Goal: Information Seeking & Learning: Learn about a topic

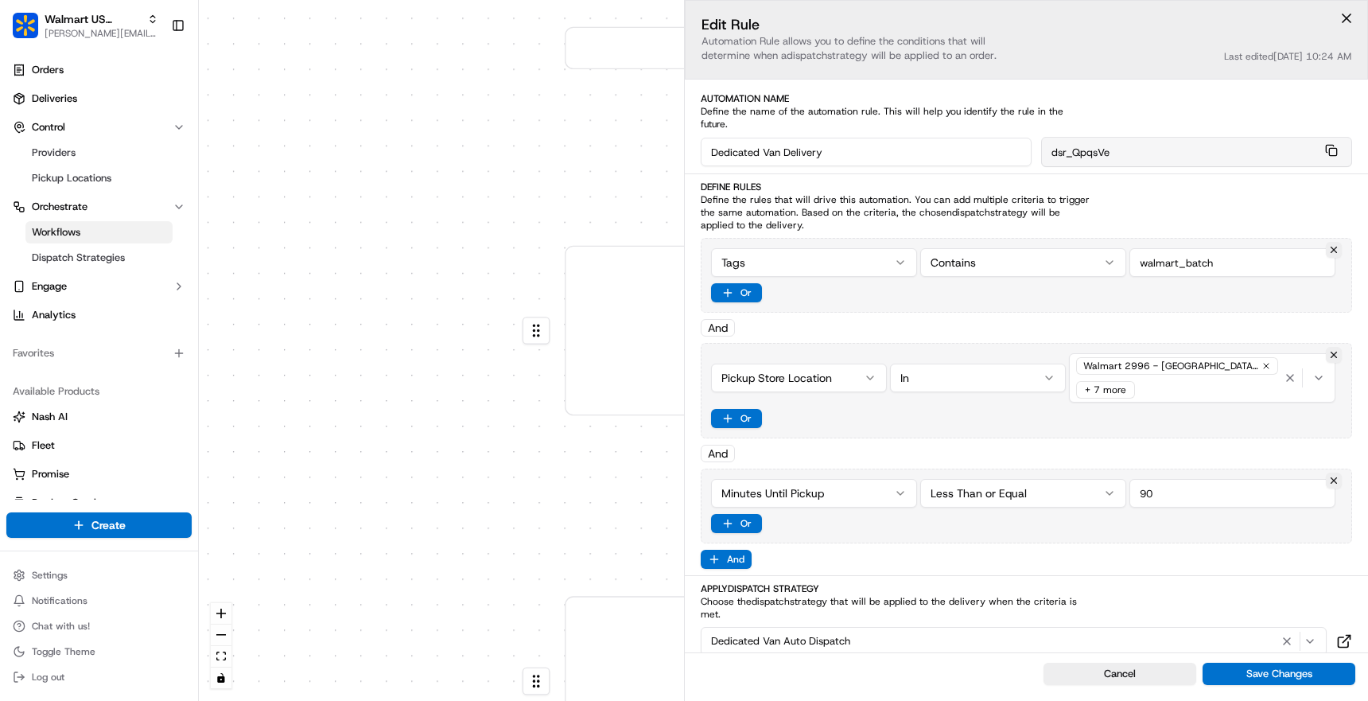
click at [1340, 20] on button at bounding box center [1347, 18] width 24 height 24
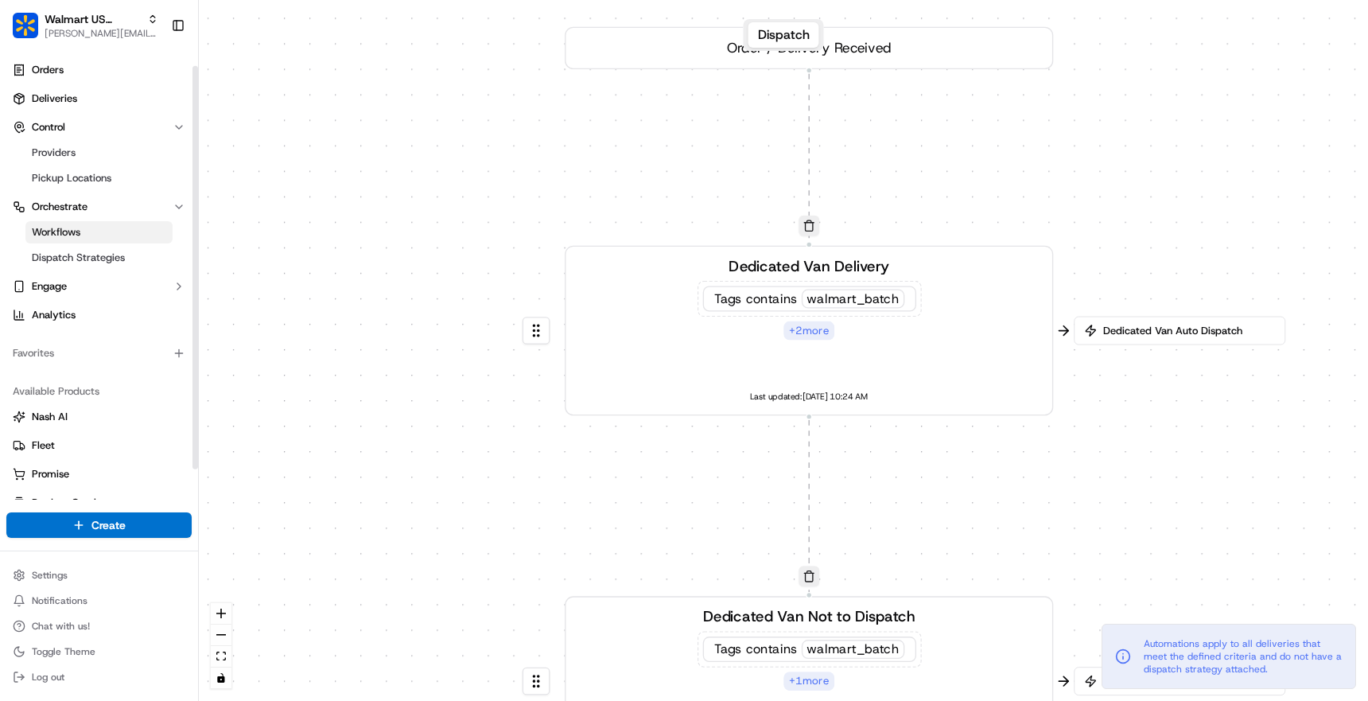
scroll to position [51, 0]
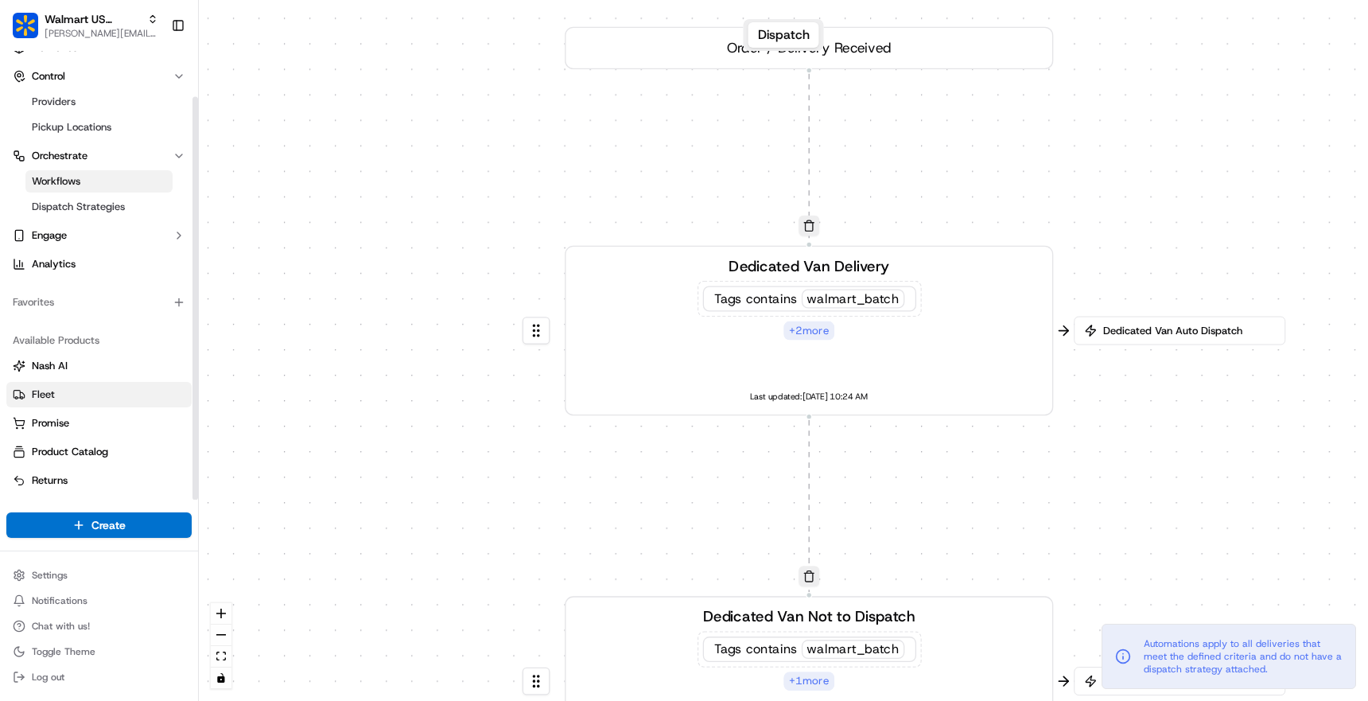
click at [65, 395] on link "Fleet" at bounding box center [99, 394] width 173 height 14
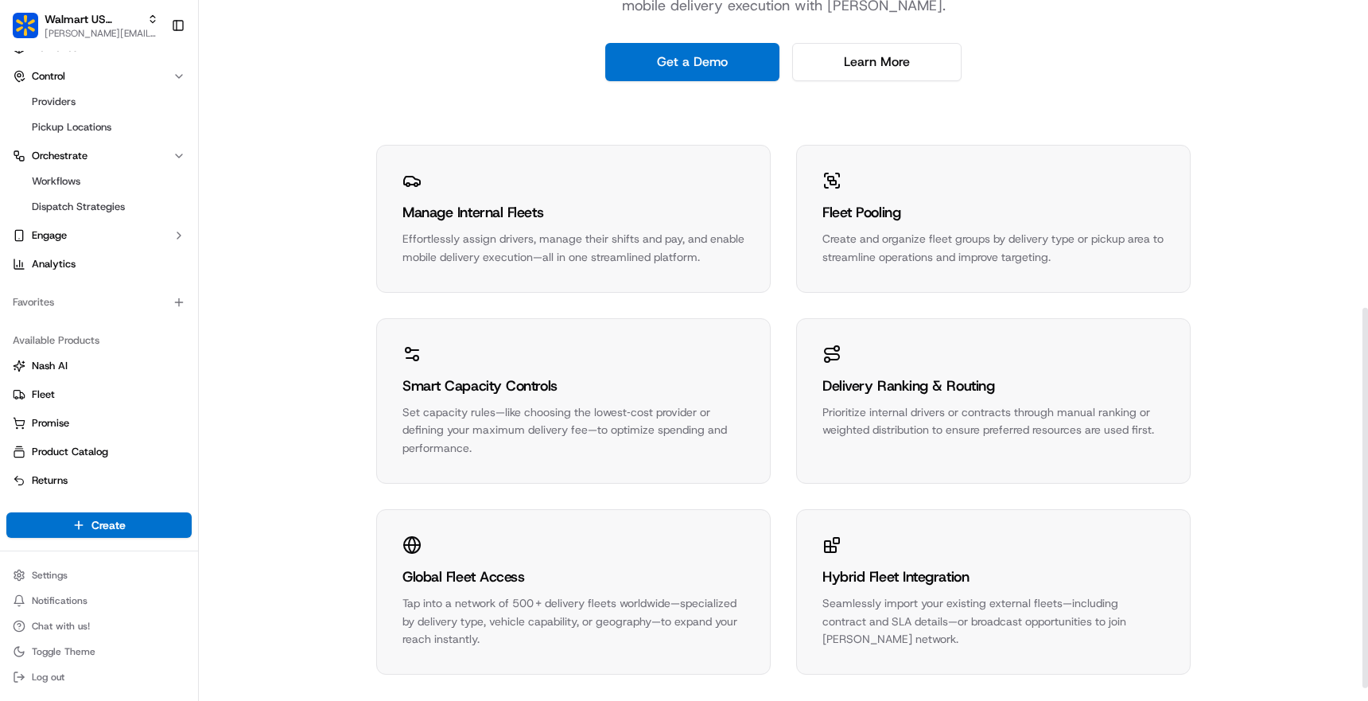
scroll to position [592, 0]
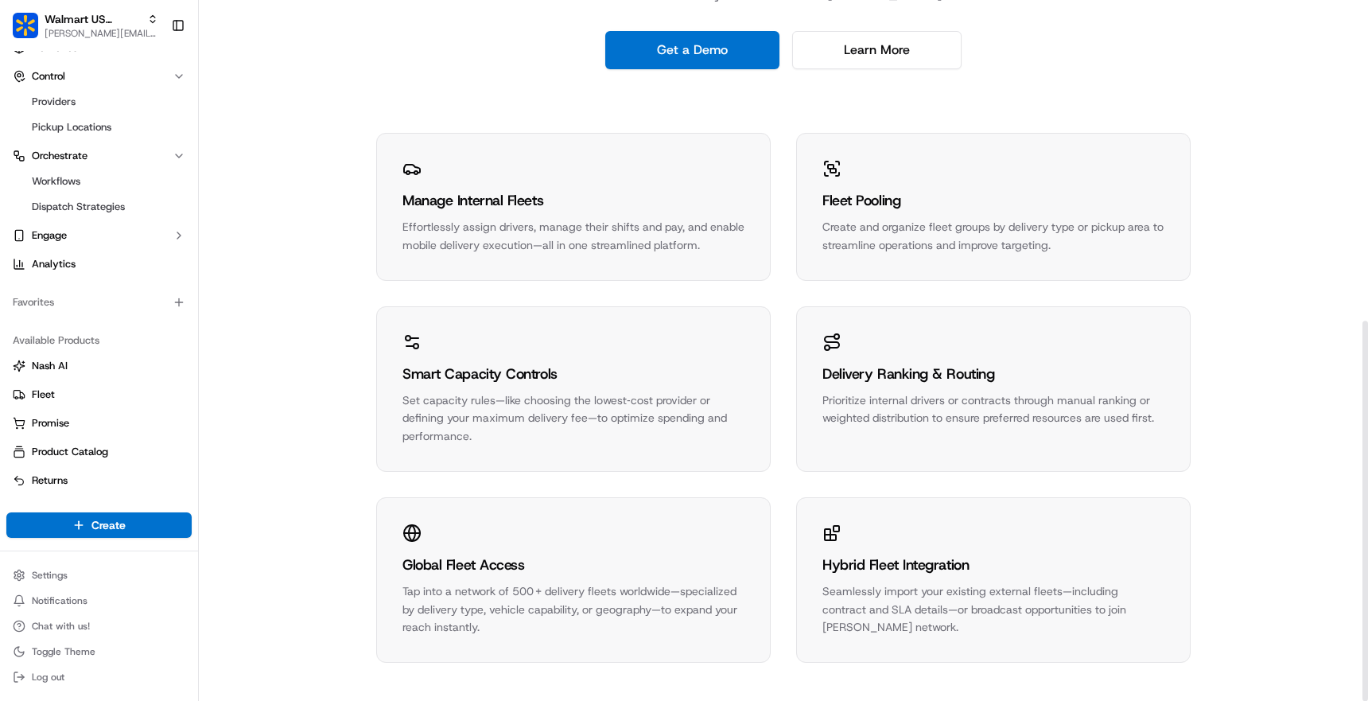
click at [567, 282] on div "Manage Internal Fleets Effortlessly assign drivers, manage their shifts and pay…" at bounding box center [783, 398] width 815 height 530
click at [567, 249] on div "Effortlessly assign drivers, manage their shifts and pay, and enable mobile del…" at bounding box center [574, 236] width 342 height 37
click at [506, 241] on div "Effortlessly assign drivers, manage their shifts and pay, and enable mobile del…" at bounding box center [574, 236] width 342 height 37
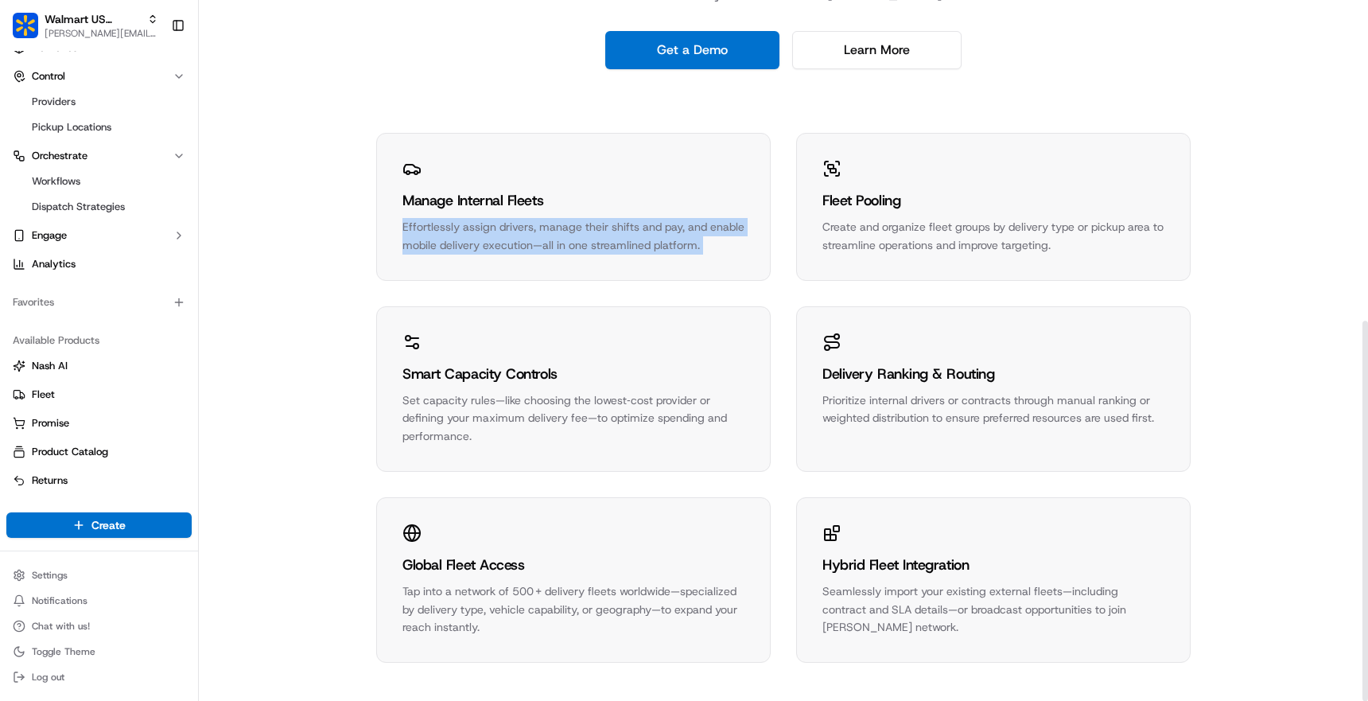
click at [506, 241] on div "Effortlessly assign drivers, manage their shifts and pay, and enable mobile del…" at bounding box center [574, 236] width 342 height 37
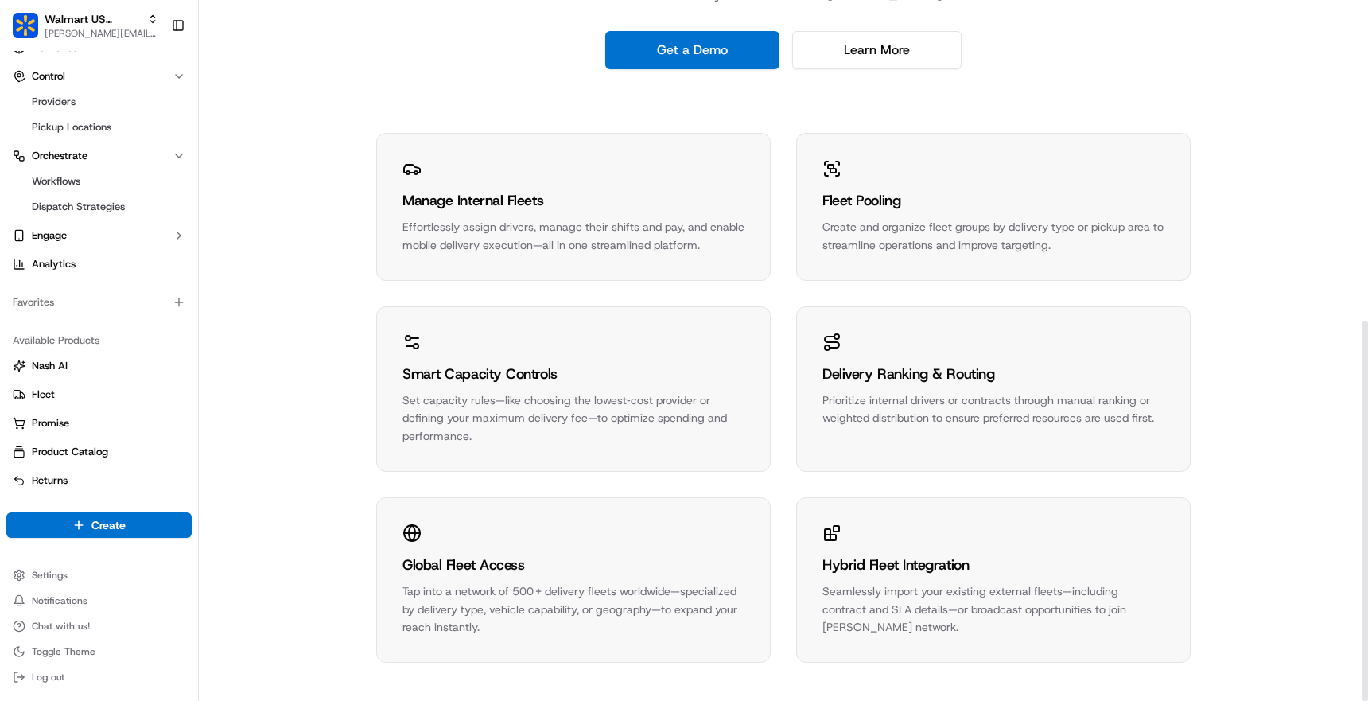
click at [370, 282] on div "Fleet Management Assign drivers, manage shifts and pay, and support mobile deli…" at bounding box center [783, 54] width 1169 height 1293
click at [92, 422] on link "Promise" at bounding box center [99, 423] width 173 height 14
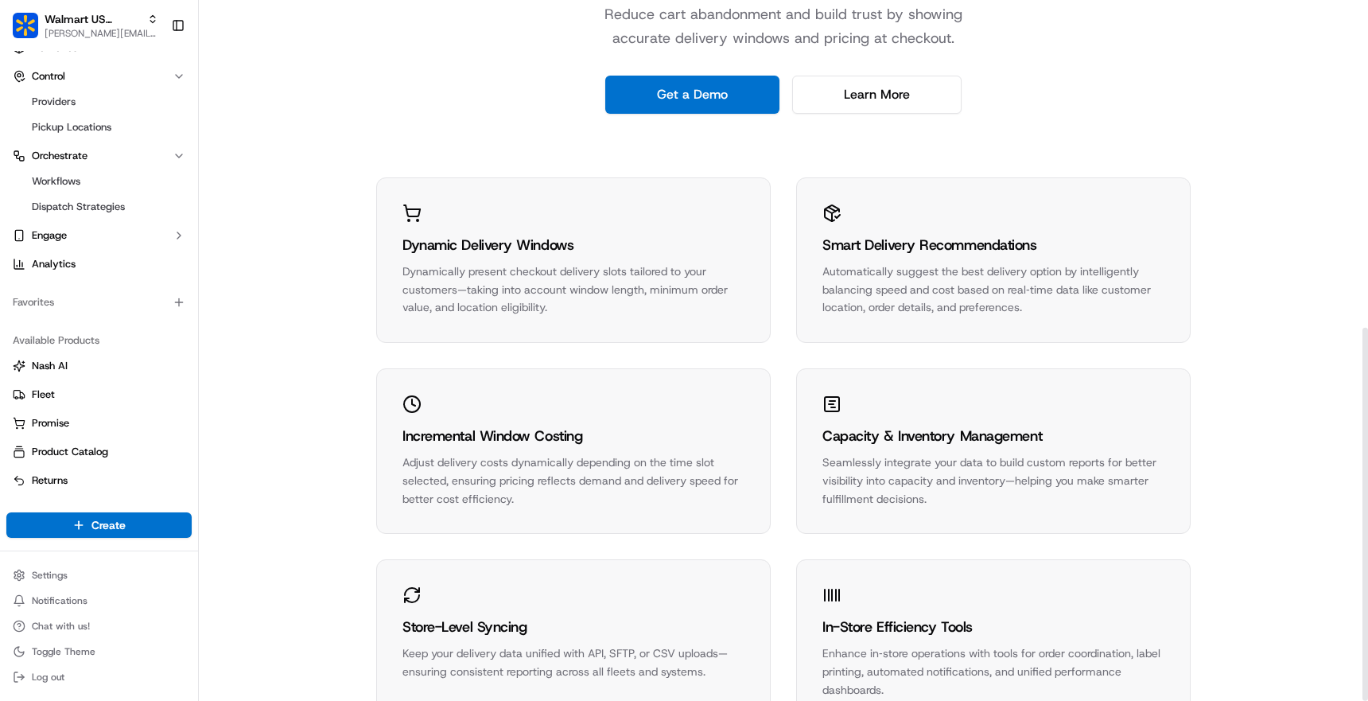
scroll to position [615, 0]
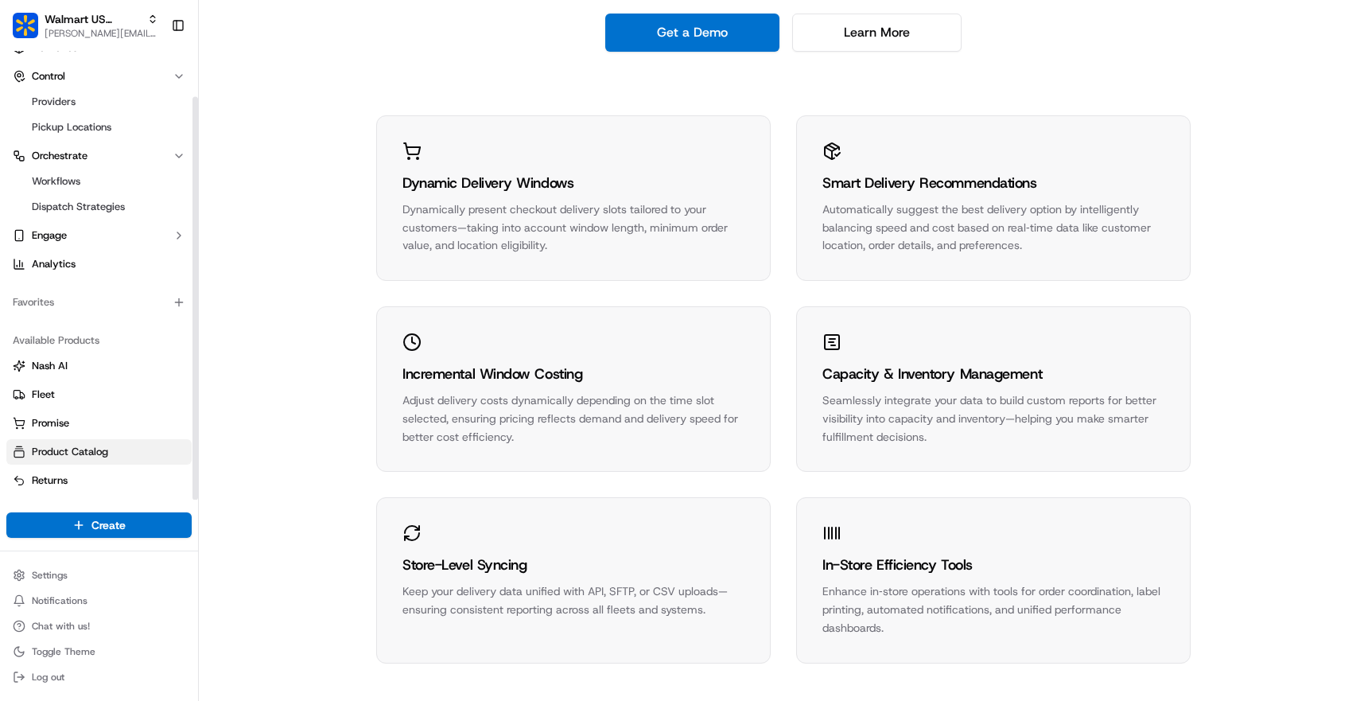
click at [107, 451] on link "Product Catalog" at bounding box center [99, 452] width 173 height 14
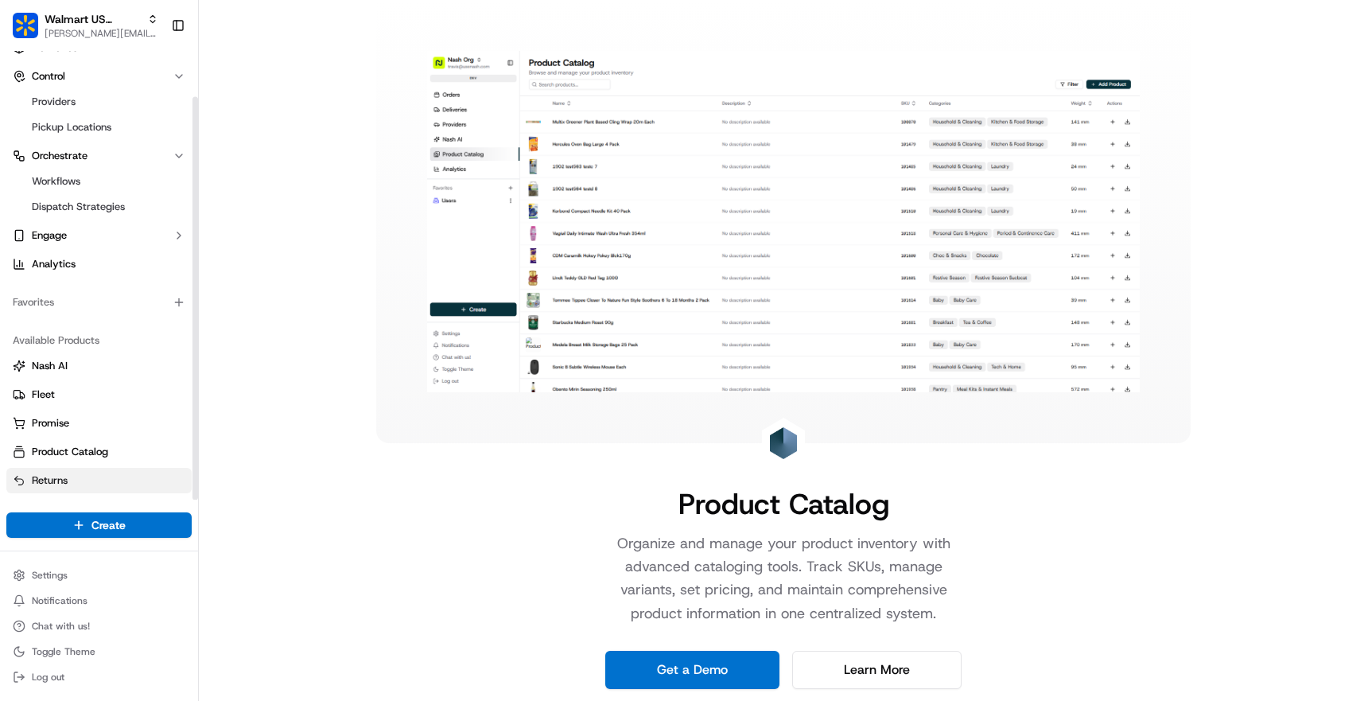
click at [82, 476] on link "Returns" at bounding box center [99, 480] width 173 height 14
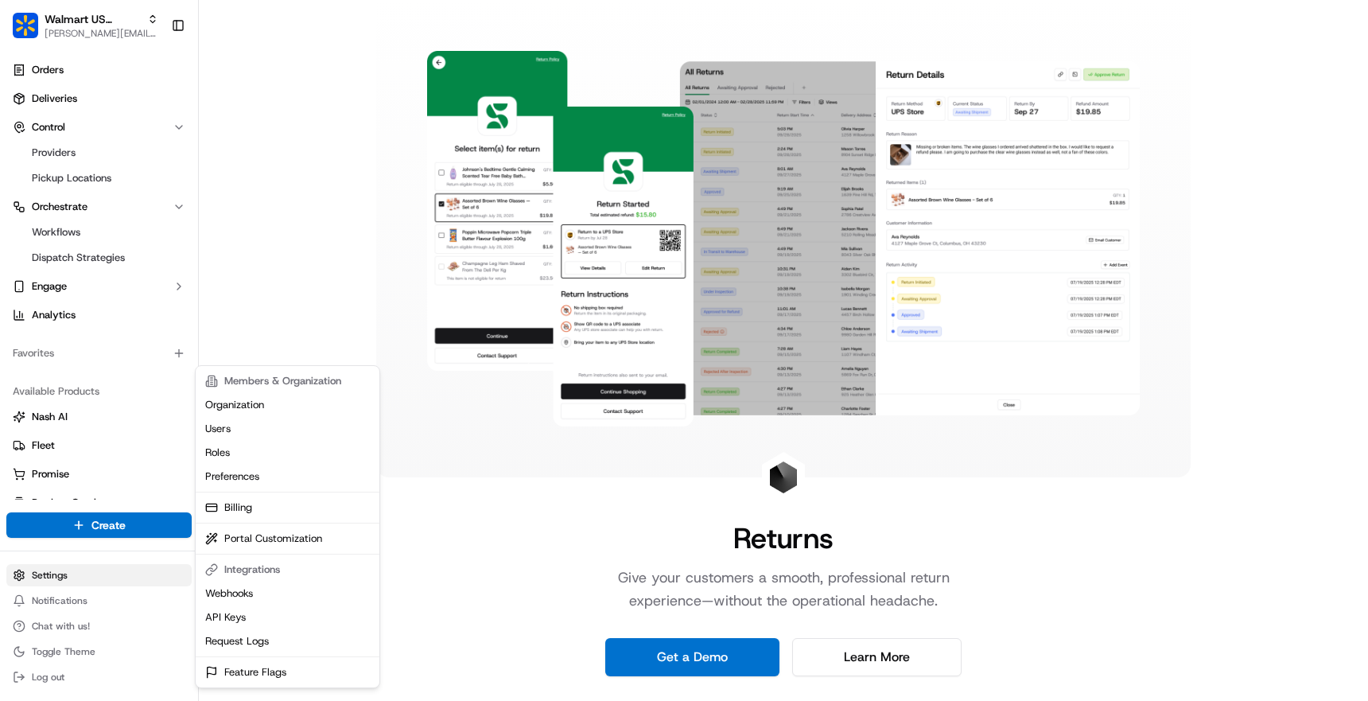
click at [106, 569] on html "Walmart US Stores [PERSON_NAME][EMAIL_ADDRESS][DOMAIN_NAME] Toggle Sidebar Orde…" at bounding box center [684, 350] width 1368 height 701
click at [247, 470] on link "Preferences" at bounding box center [287, 477] width 177 height 24
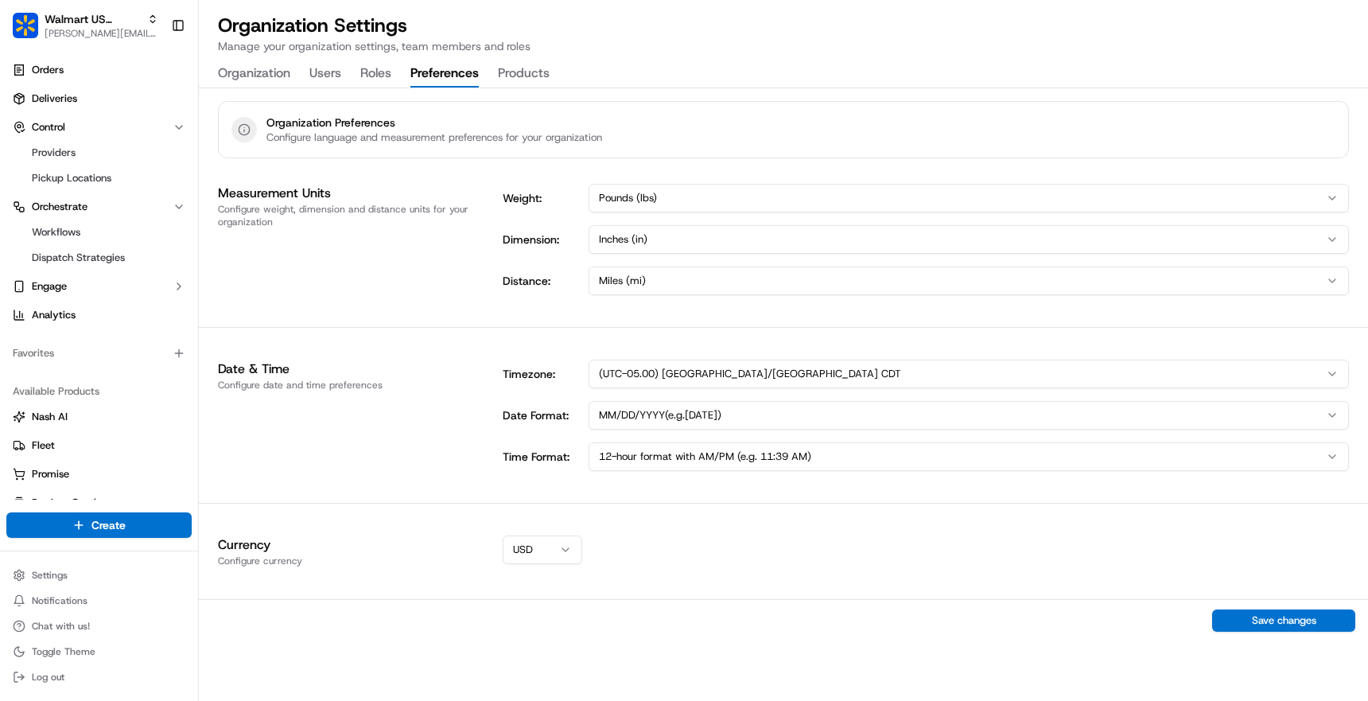
click at [535, 56] on div "Organization Settings Manage your organization settings, team members and roles…" at bounding box center [783, 50] width 1169 height 75
click at [535, 60] on button "Products" at bounding box center [524, 73] width 52 height 27
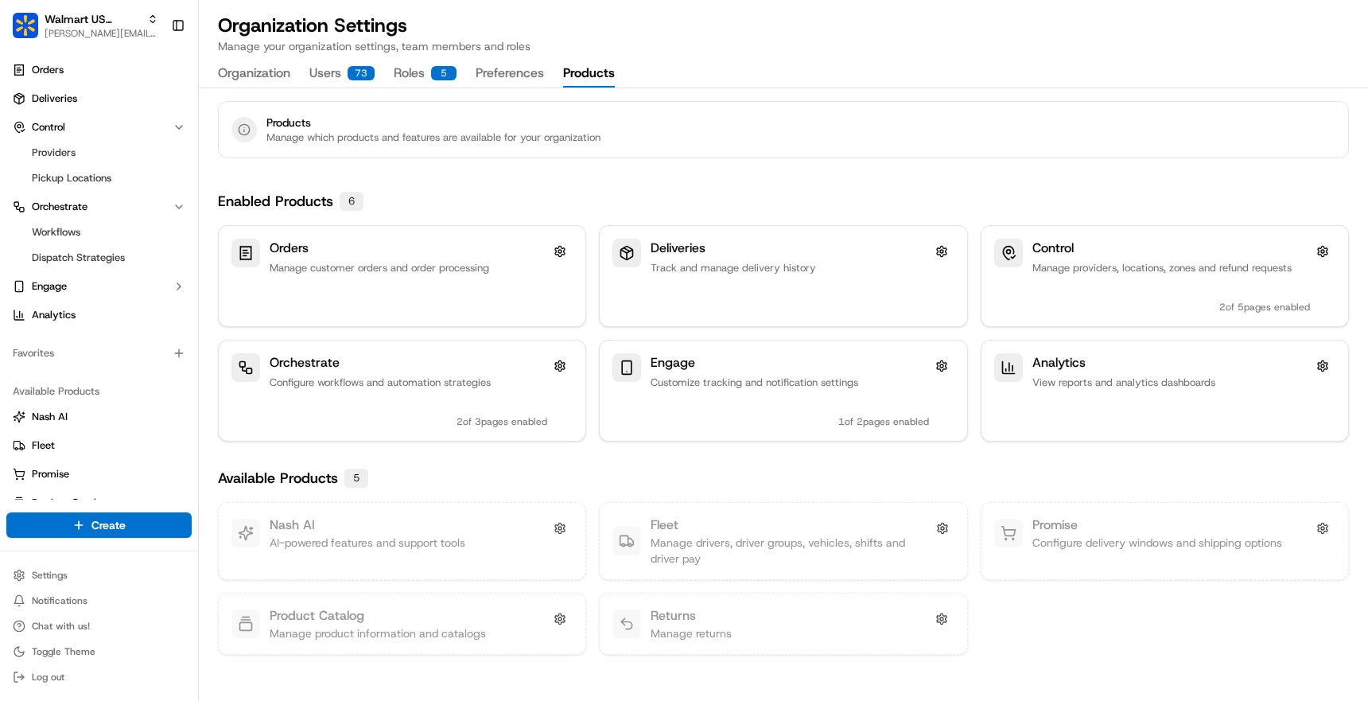
click at [273, 80] on button "Organization" at bounding box center [254, 73] width 72 height 27
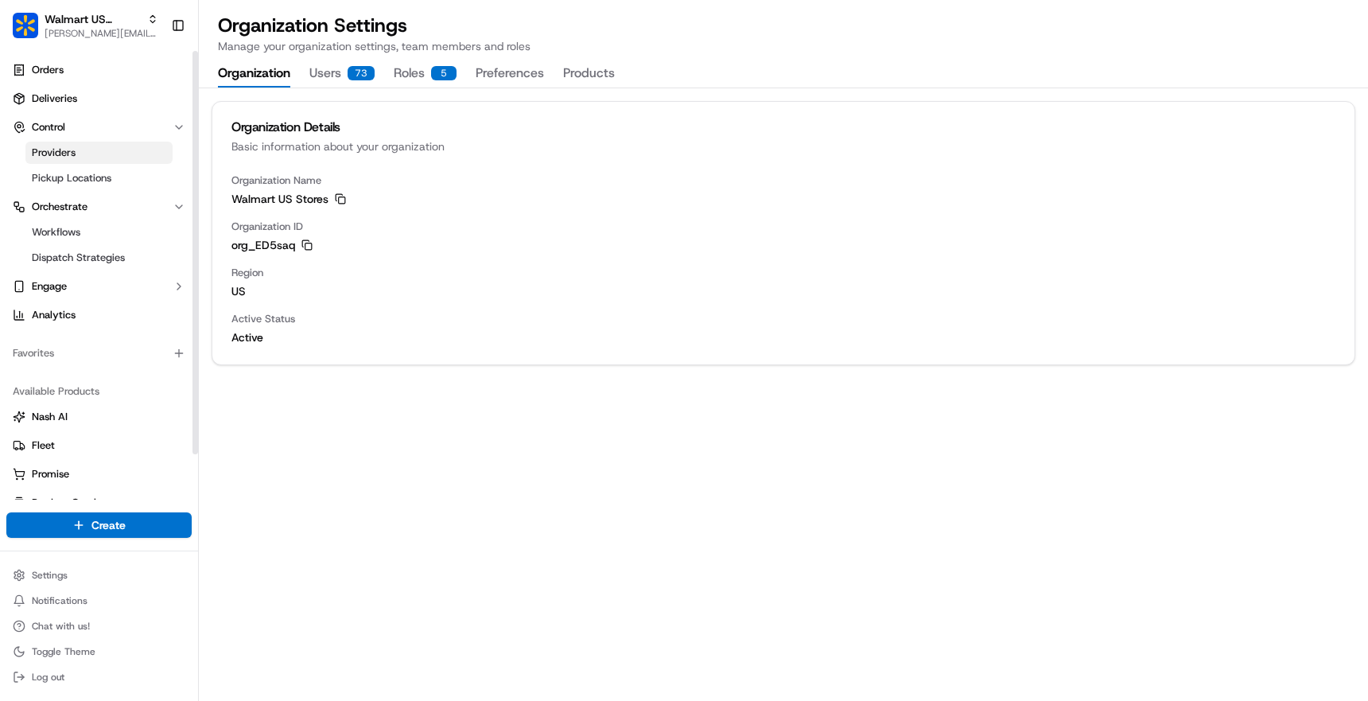
click at [99, 152] on link "Providers" at bounding box center [98, 153] width 147 height 22
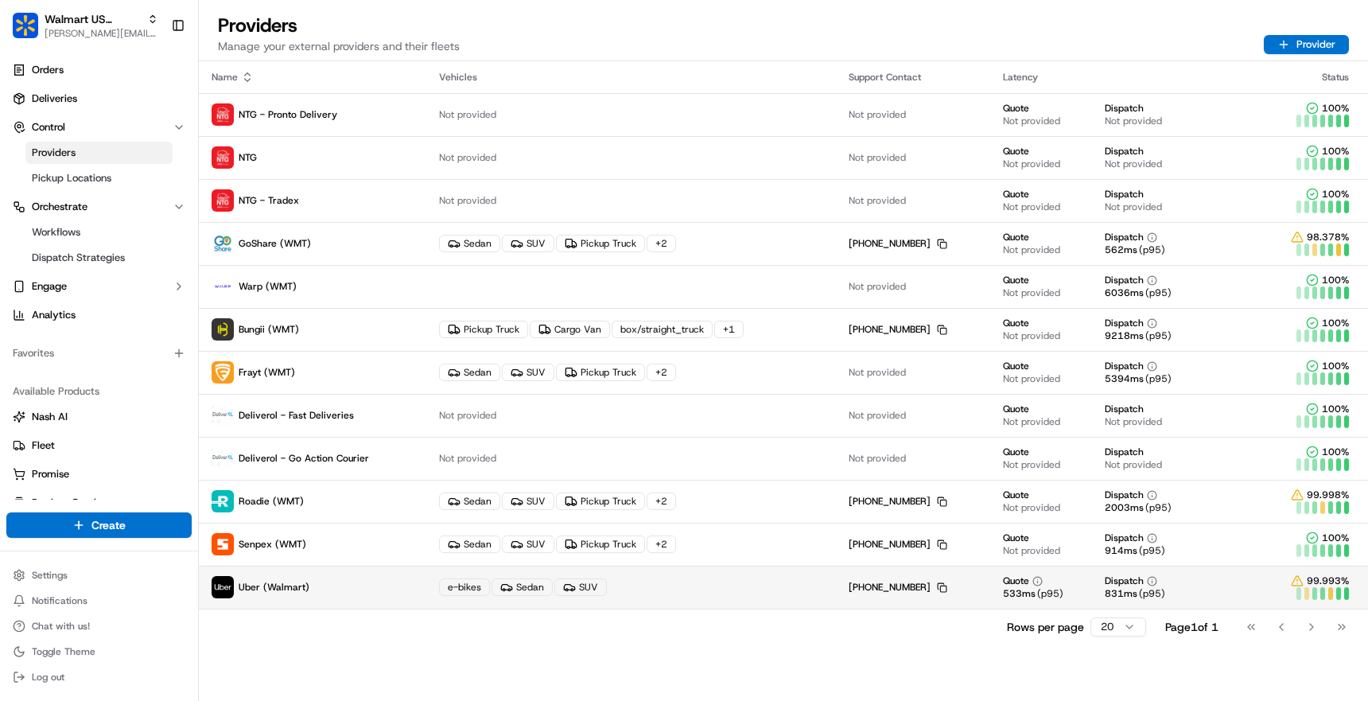
click at [502, 592] on icon at bounding box center [506, 587] width 13 height 13
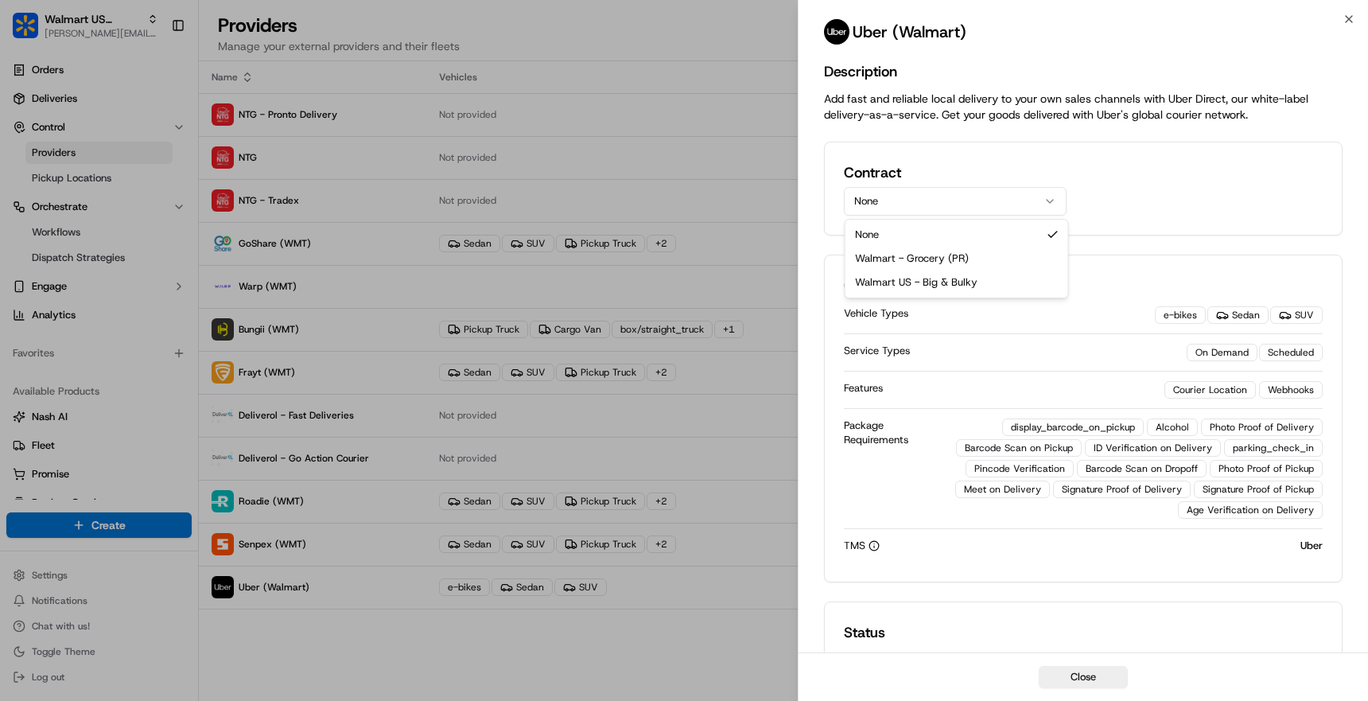
click at [1033, 209] on button "None" at bounding box center [955, 201] width 223 height 29
click at [1029, 162] on h2 "Contract" at bounding box center [955, 172] width 223 height 22
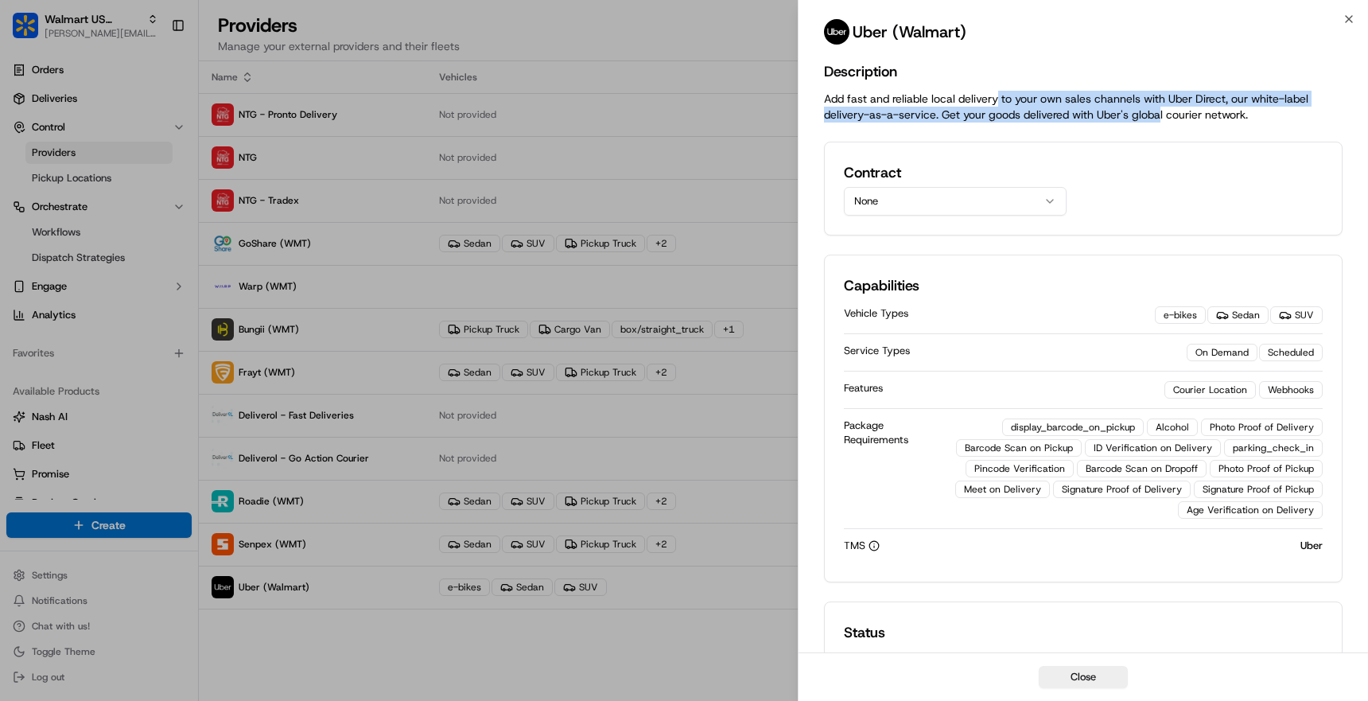
drag, startPoint x: 999, startPoint y: 98, endPoint x: 1162, endPoint y: 122, distance: 164.8
click at [1162, 122] on p "Add fast and reliable local delivery to your own sales channels with Uber Direc…" at bounding box center [1083, 107] width 519 height 32
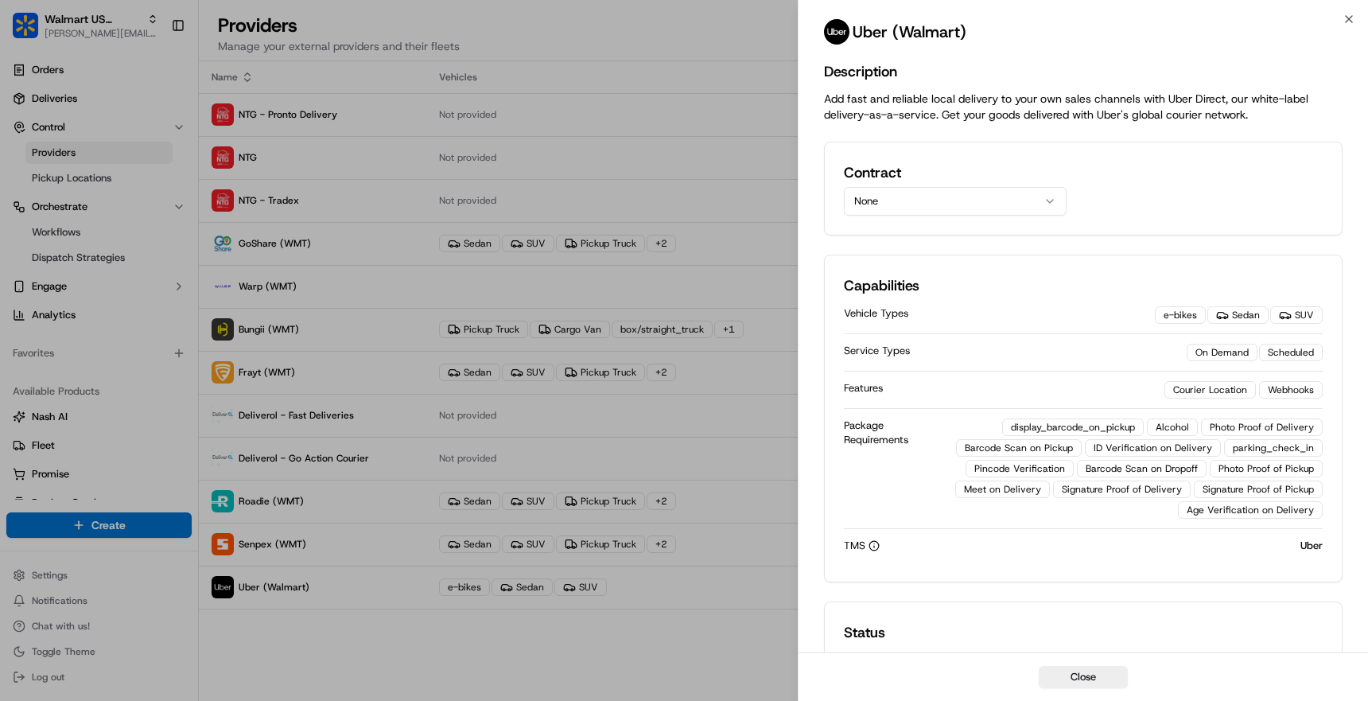
click at [1099, 157] on div "Contract None" at bounding box center [1083, 189] width 519 height 94
